Goal: Information Seeking & Learning: Find specific fact

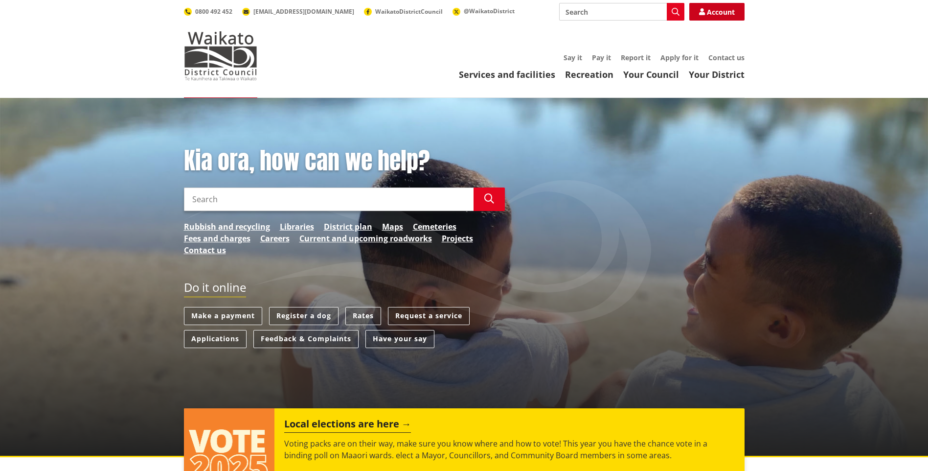
drag, startPoint x: 0, startPoint y: 0, endPoint x: 715, endPoint y: 15, distance: 715.3
click at [715, 15] on link "Account" at bounding box center [716, 12] width 55 height 18
click at [248, 200] on input "Search" at bounding box center [329, 198] width 290 height 23
type input "14"
click at [217, 195] on input "14" at bounding box center [329, 198] width 290 height 23
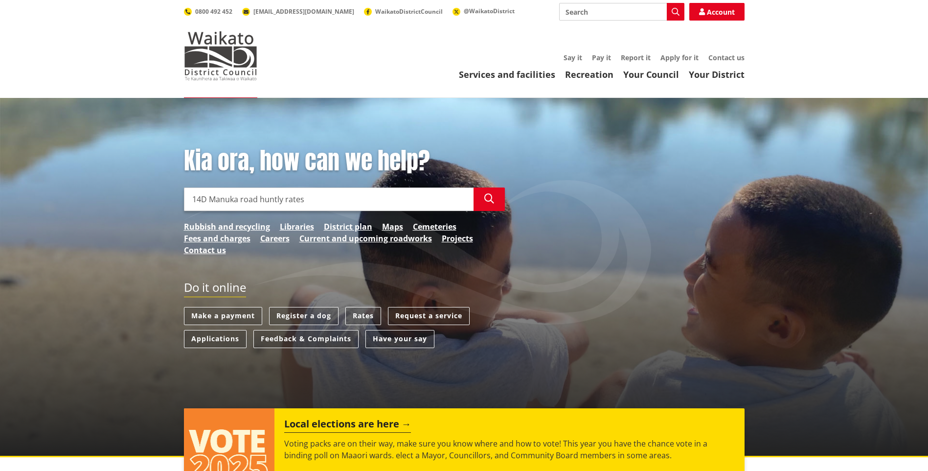
type input "14D Manuka road huntly rates"
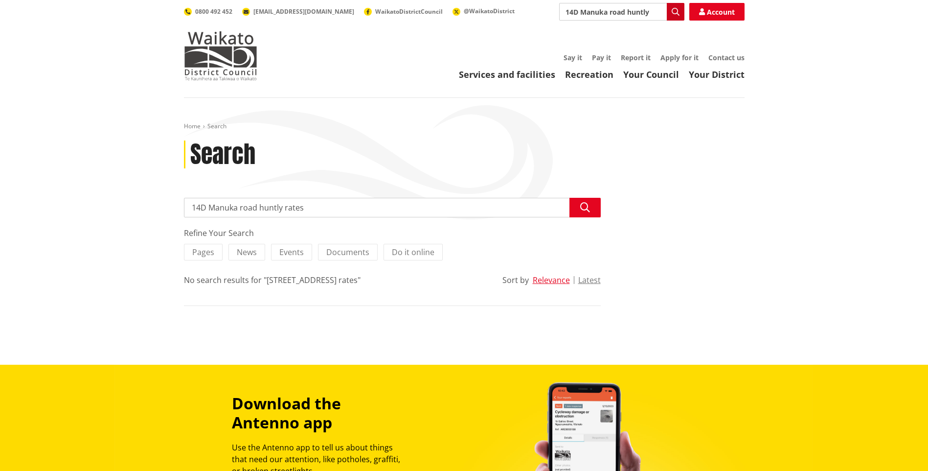
click at [674, 12] on icon "button" at bounding box center [676, 12] width 8 height 8
click at [645, 75] on link "Your Council" at bounding box center [651, 74] width 56 height 12
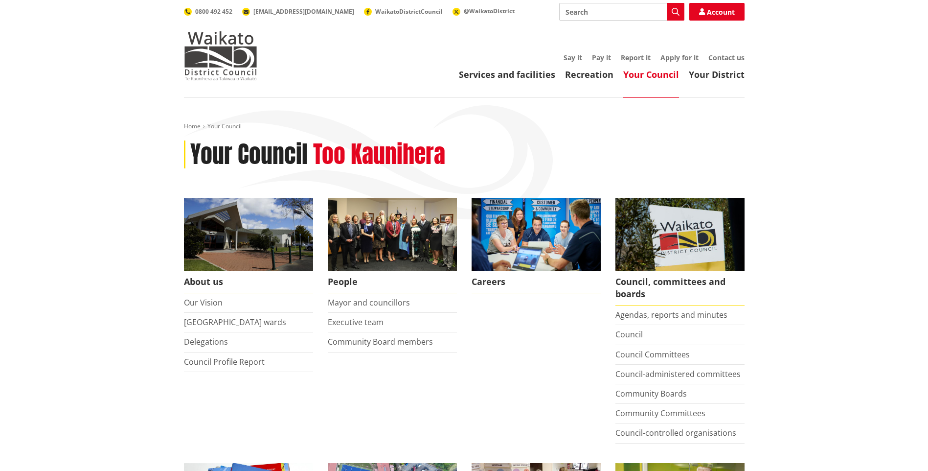
drag, startPoint x: 594, startPoint y: 11, endPoint x: 558, endPoint y: 16, distance: 36.5
click at [558, 16] on div "Search Search Account 0800 492 452 [EMAIL_ADDRESS][DOMAIN_NAME] WaikatoDistrict…" at bounding box center [464, 12] width 561 height 18
type input "rates"
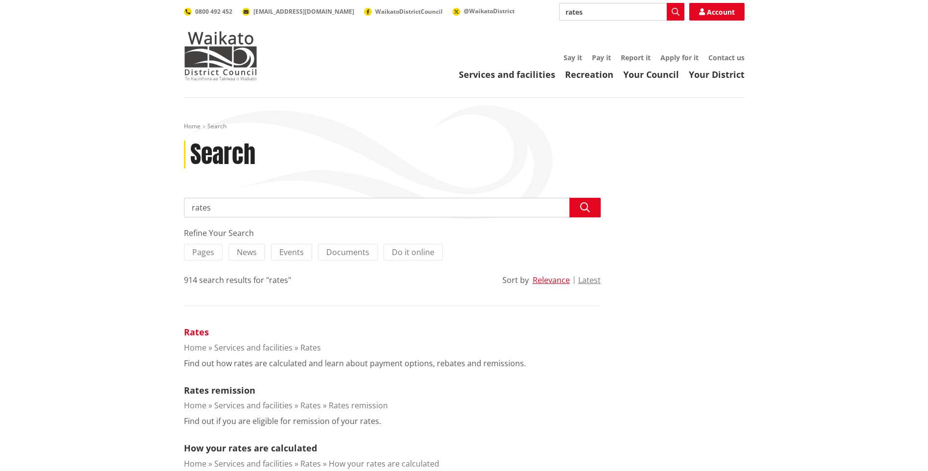
scroll to position [49, 0]
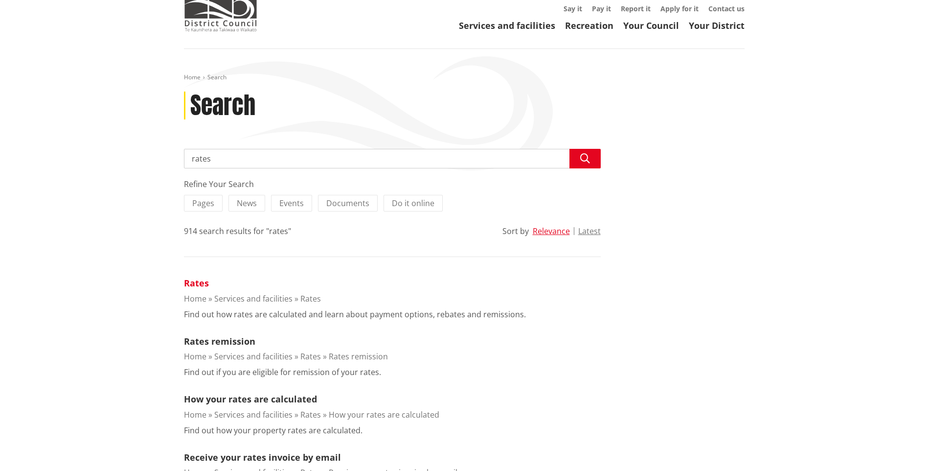
click at [197, 281] on link "Rates" at bounding box center [196, 283] width 25 height 12
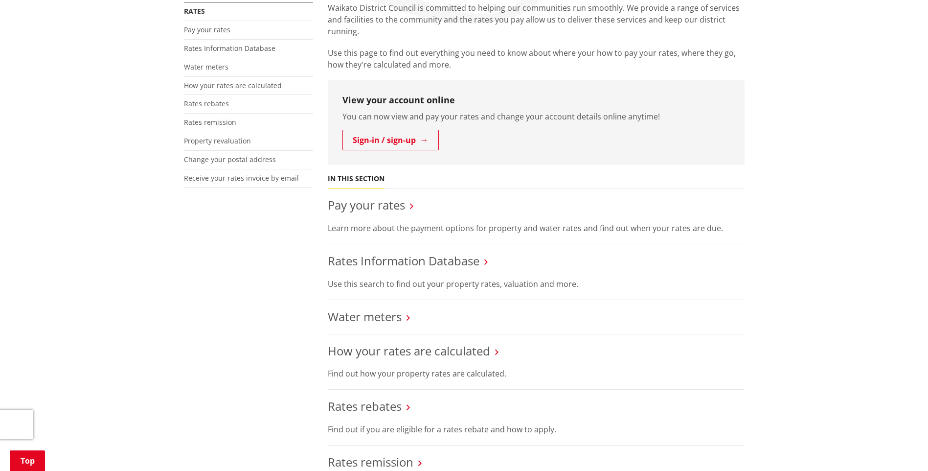
scroll to position [245, 0]
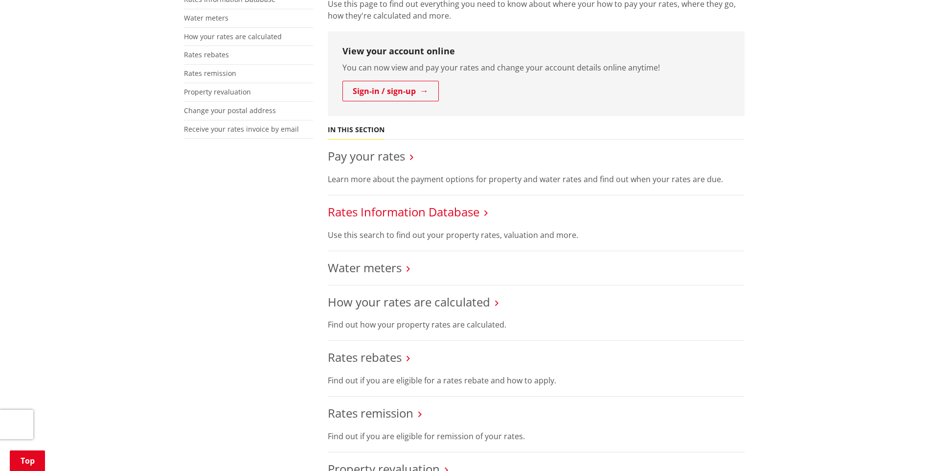
click at [475, 213] on link "Rates Information Database" at bounding box center [404, 211] width 152 height 16
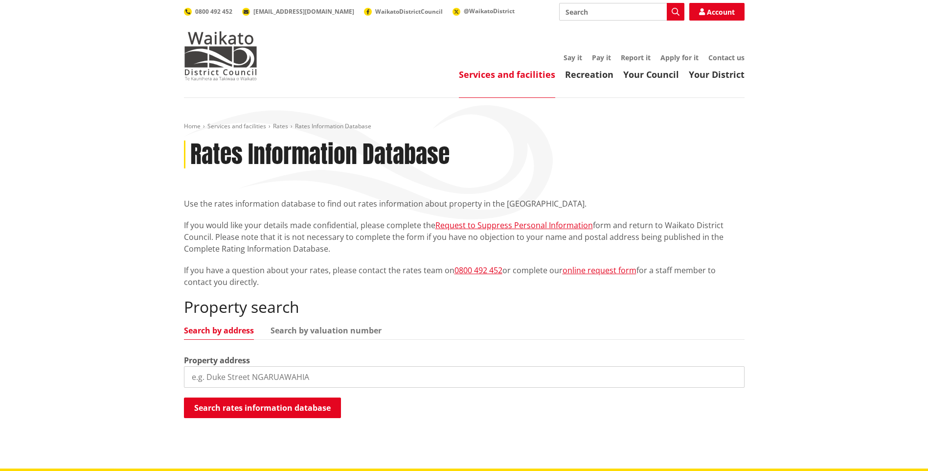
click at [220, 376] on input "search" at bounding box center [464, 377] width 561 height 22
type input "[STREET_ADDRESS]"
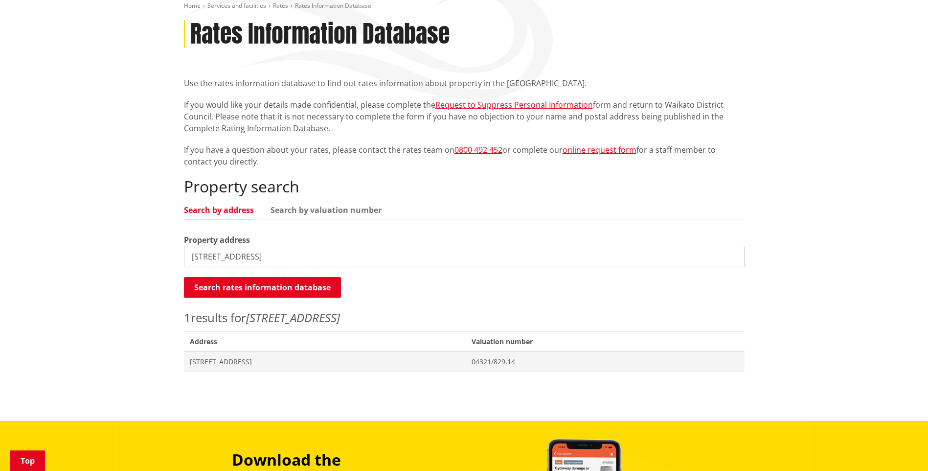
scroll to position [147, 0]
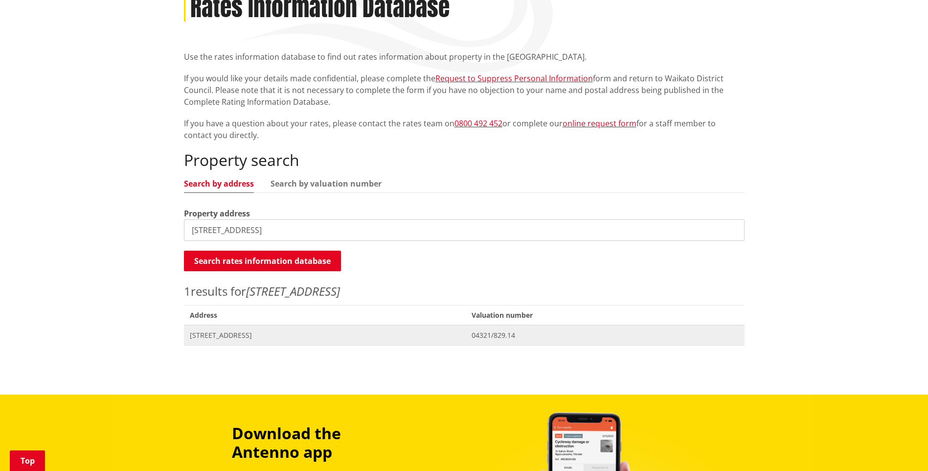
click at [247, 337] on span "[STREET_ADDRESS]" at bounding box center [325, 335] width 271 height 10
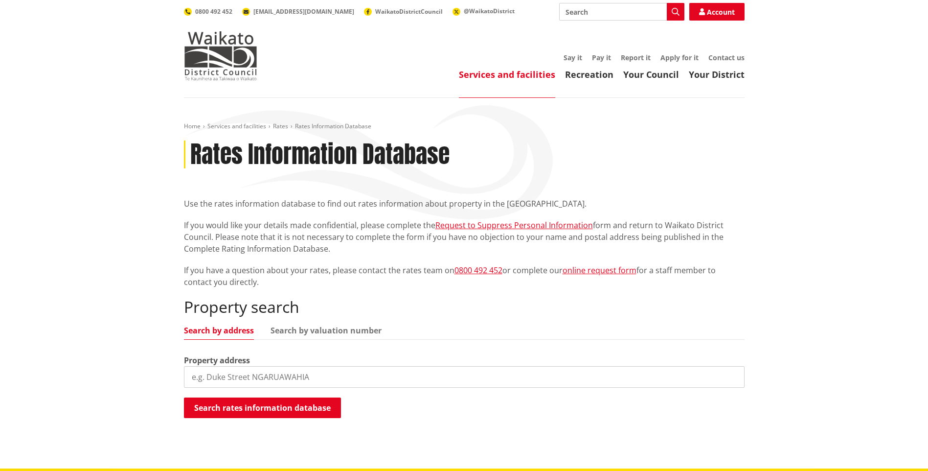
scroll to position [147, 0]
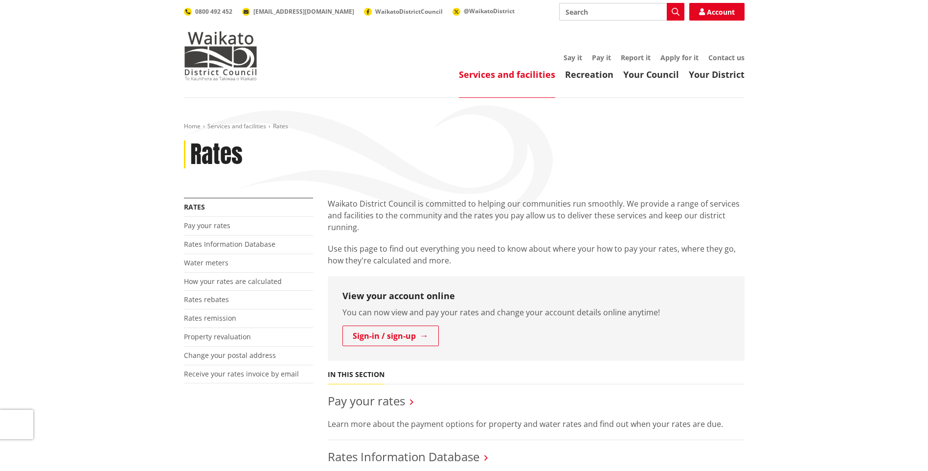
scroll to position [245, 0]
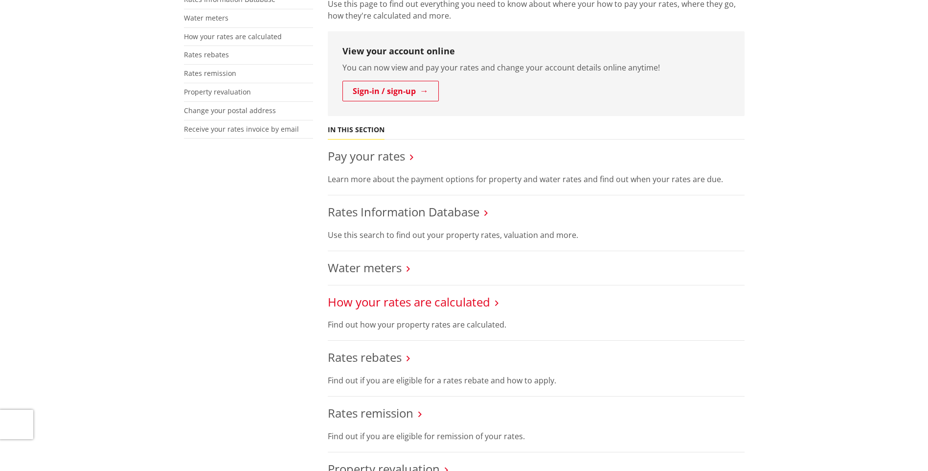
click at [371, 306] on link "How your rates are calculated" at bounding box center [409, 302] width 162 height 16
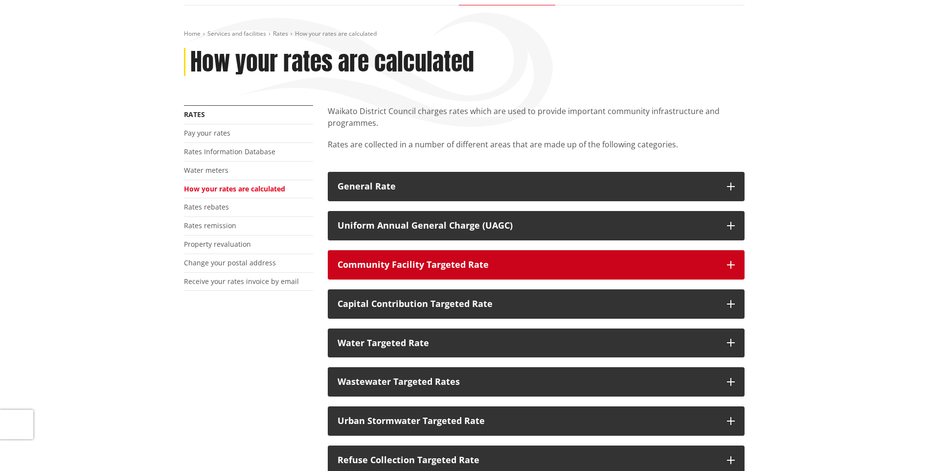
scroll to position [98, 0]
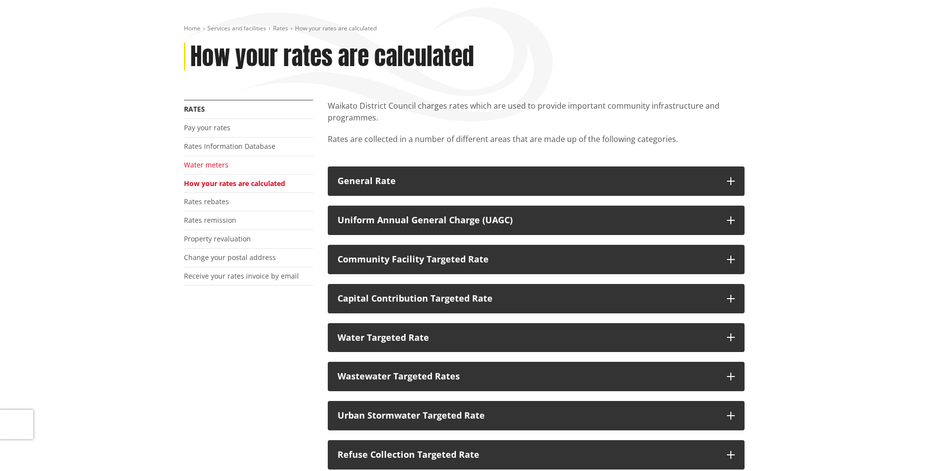
click at [204, 163] on link "Water meters" at bounding box center [206, 164] width 45 height 9
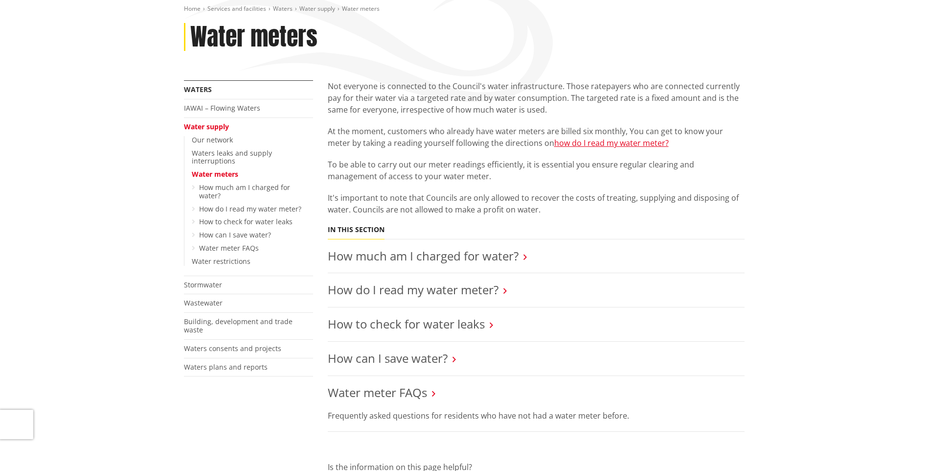
scroll to position [147, 0]
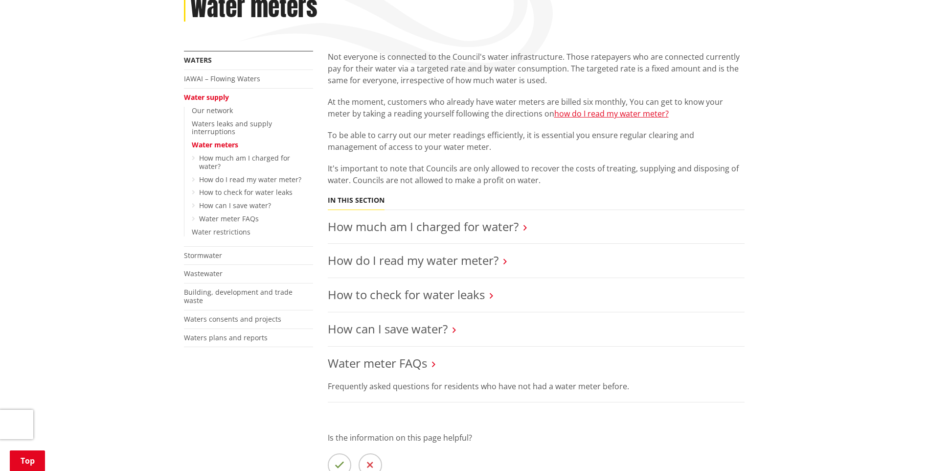
click at [523, 228] on icon at bounding box center [524, 227] width 3 height 9
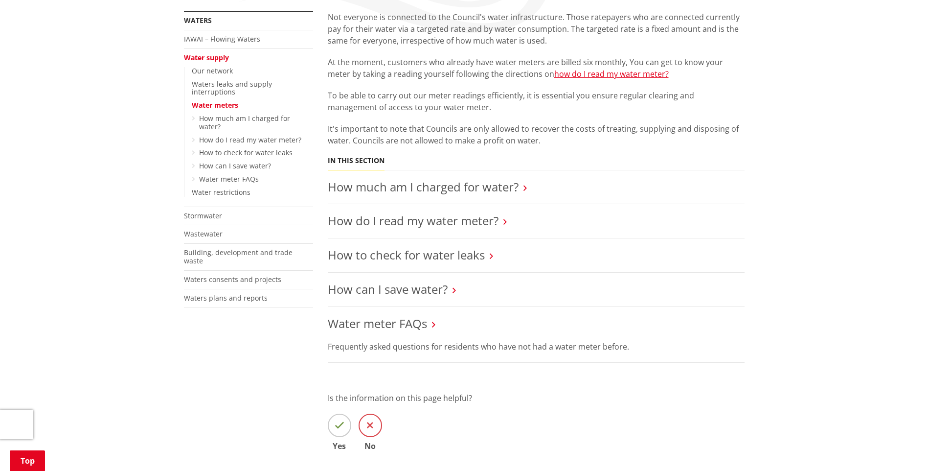
scroll to position [49, 0]
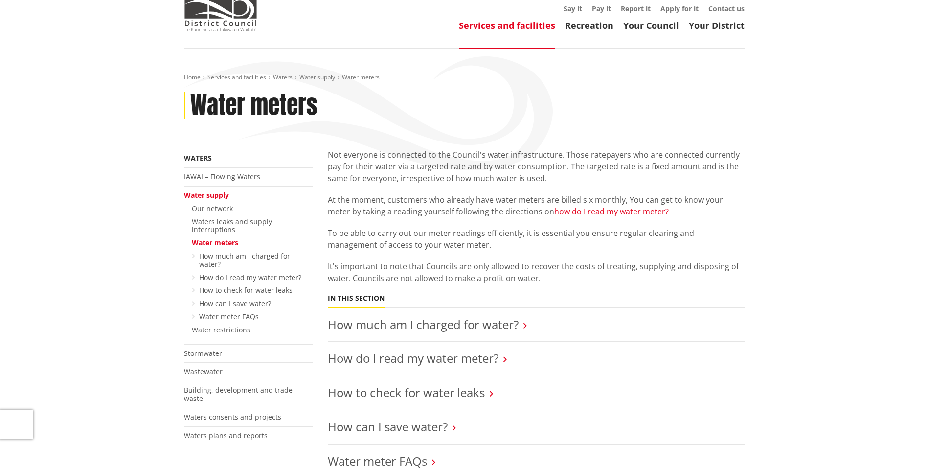
click at [202, 238] on link "Water meters" at bounding box center [215, 242] width 46 height 9
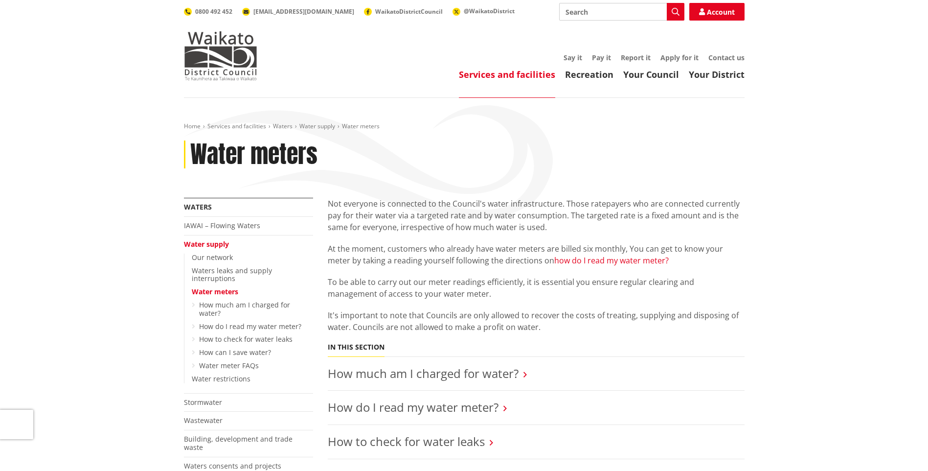
click at [625, 262] on link "how do I read my water meter?" at bounding box center [611, 260] width 114 height 11
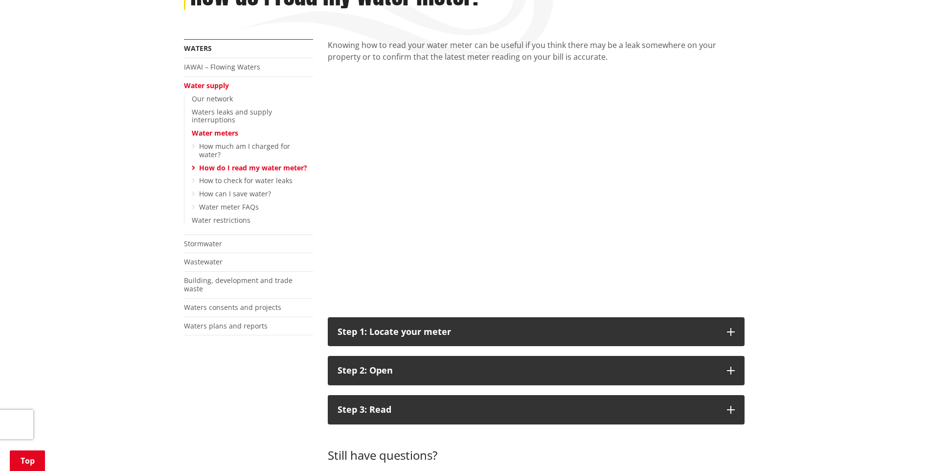
scroll to position [245, 0]
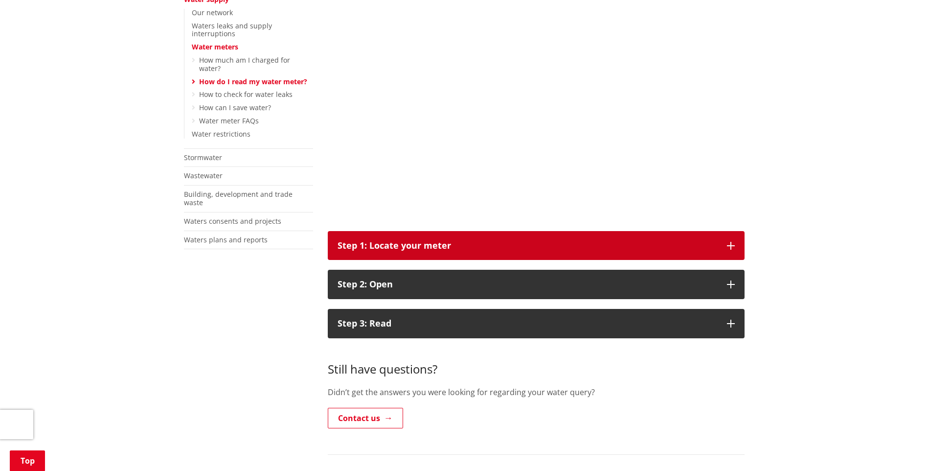
click at [732, 242] on icon "button" at bounding box center [731, 246] width 8 height 8
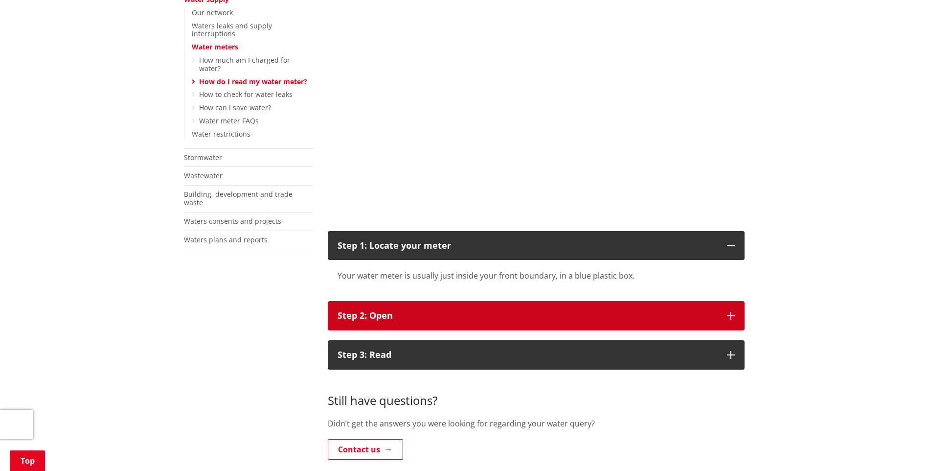
click at [733, 313] on icon "button" at bounding box center [731, 316] width 8 height 8
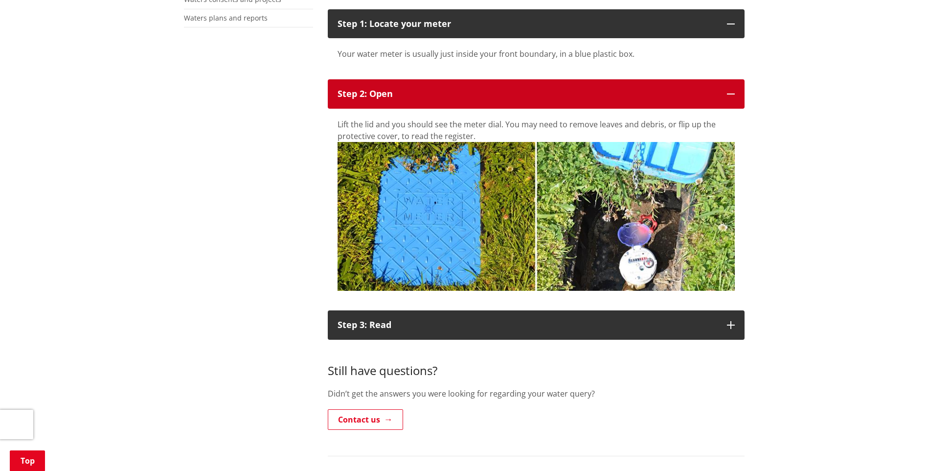
scroll to position [489, 0]
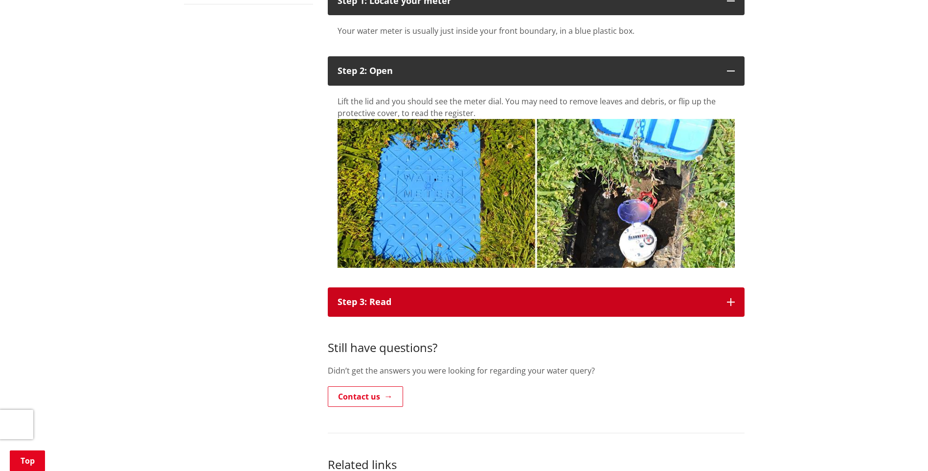
click at [730, 302] on icon "button" at bounding box center [731, 302] width 8 height 8
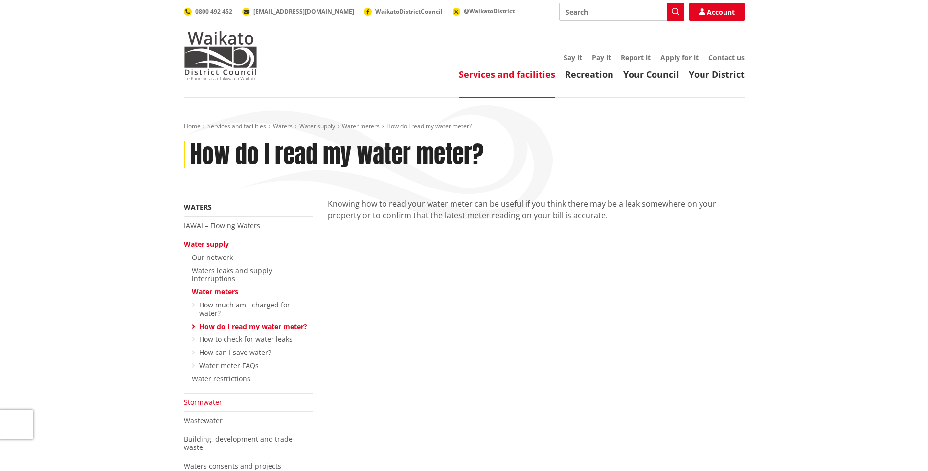
scroll to position [49, 0]
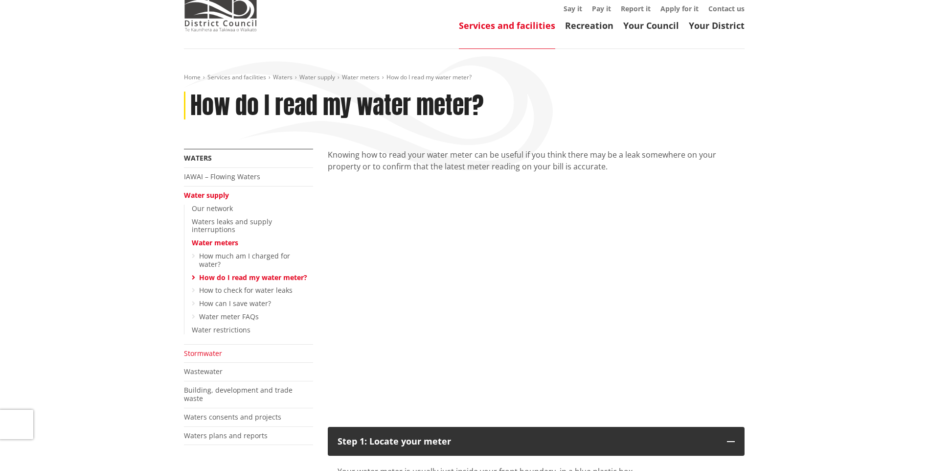
click at [213, 348] on link "Stormwater" at bounding box center [203, 352] width 38 height 9
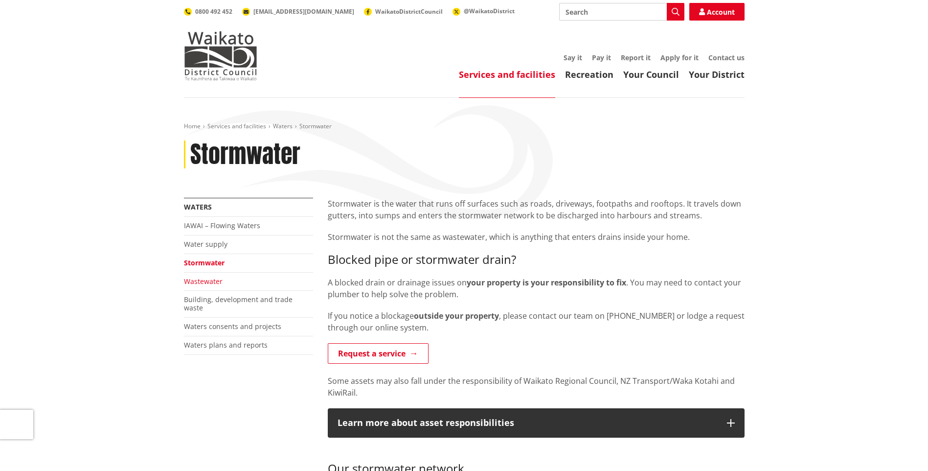
click at [205, 279] on link "Wastewater" at bounding box center [203, 280] width 39 height 9
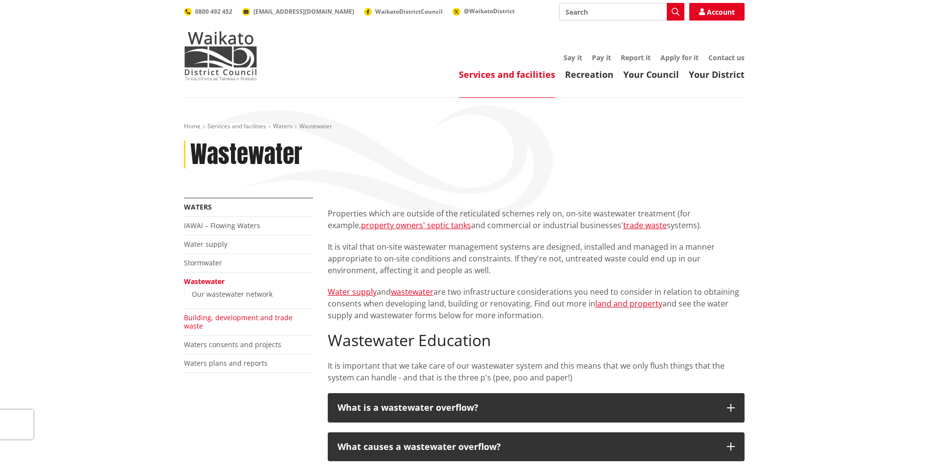
click at [216, 317] on link "Building, development and trade waste" at bounding box center [238, 322] width 109 height 18
